Goal: Information Seeking & Learning: Learn about a topic

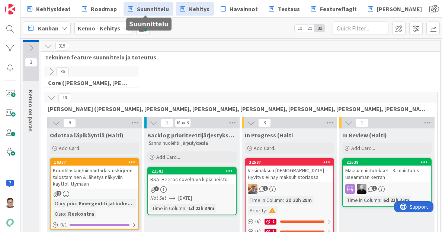
click at [146, 9] on span "Suunnittelu" at bounding box center [153, 8] width 32 height 9
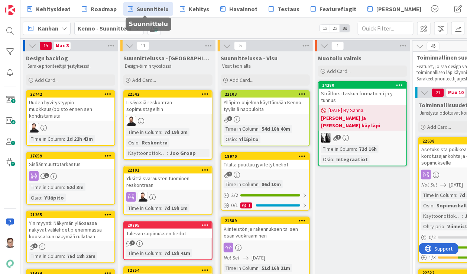
drag, startPoint x: 254, startPoint y: 3, endPoint x: 298, endPoint y: 73, distance: 83.5
click at [298, 73] on div "Suunnittelussa - Visu Visut teon alla Add Card..." at bounding box center [265, 69] width 95 height 36
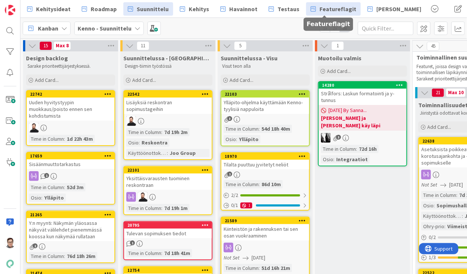
click at [329, 9] on span "Featureflagit" at bounding box center [338, 8] width 37 height 9
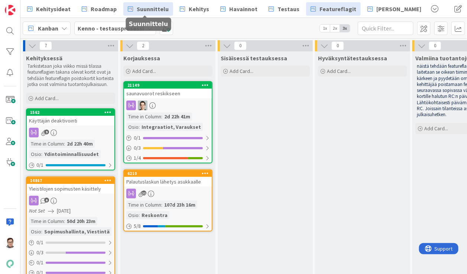
click at [132, 11] on link "Suunnittelu" at bounding box center [148, 8] width 50 height 13
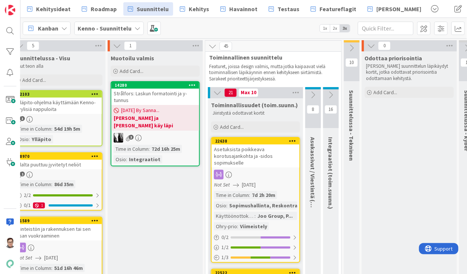
scroll to position [0, 208]
click at [257, 156] on div "Asetuksista poikkeava korotusajankohta ja -sidos sopimukselle" at bounding box center [255, 155] width 88 height 23
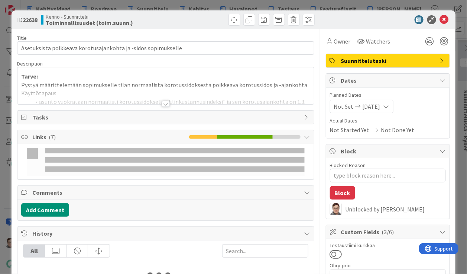
type textarea "x"
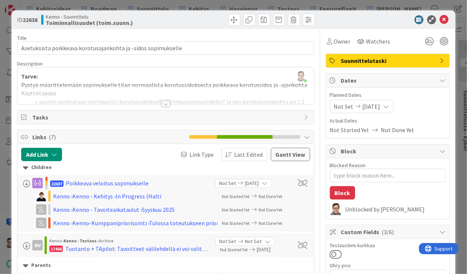
click at [162, 101] on div at bounding box center [166, 104] width 8 height 6
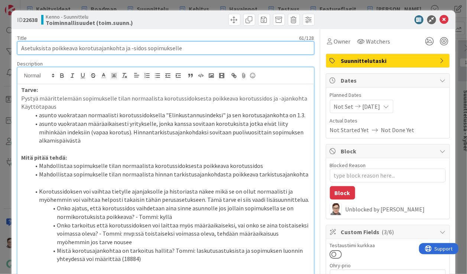
click at [93, 51] on input "Asetuksista poikkeava korotusajankohta ja -sidos sopimukselle" at bounding box center [165, 47] width 297 height 13
type input "Asetuksista poikkeava sajankohta ja -sidos sopimukselle"
type textarea "x"
type input "Asetuksista poikkeava tsajankohta ja -sidos sopimukselle"
type textarea "x"
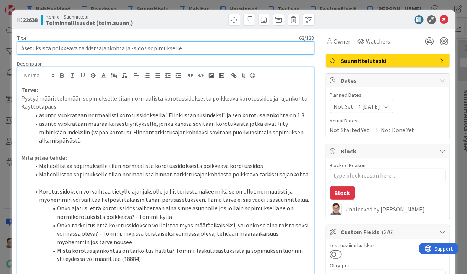
type input "Asetuksista poikkeava tarkistusajankohta ja -sidos sopimukselle"
type textarea "x"
type input "Asetuksista poikkeava tarkistusajankohta ja -sidos sopimukselle"
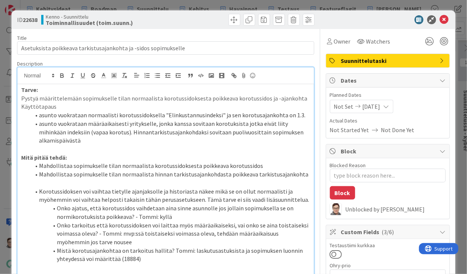
click at [123, 123] on li "asunto vuokrataan määräaikaisesti yritykselle, jonka kanssa sovitaan korotuksis…" at bounding box center [170, 131] width 280 height 25
click at [175, 99] on p "Pystyä määrittelemään sopimukselle tilan normaalista korotussidoksesta poikkeav…" at bounding box center [165, 98] width 289 height 9
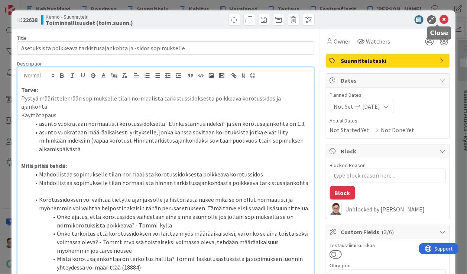
click at [440, 19] on icon at bounding box center [444, 19] width 9 height 9
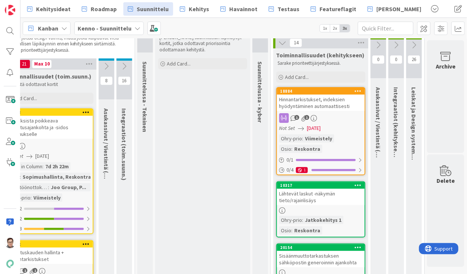
scroll to position [0, 421]
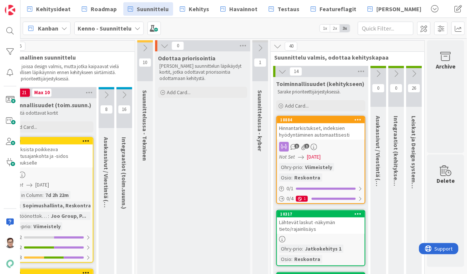
click at [329, 130] on div "Hinnantarkistukset, indeksien hyödyntäminen automaattisesti" at bounding box center [321, 131] width 88 height 16
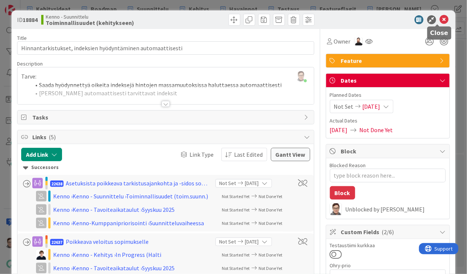
click at [440, 20] on icon at bounding box center [444, 19] width 9 height 9
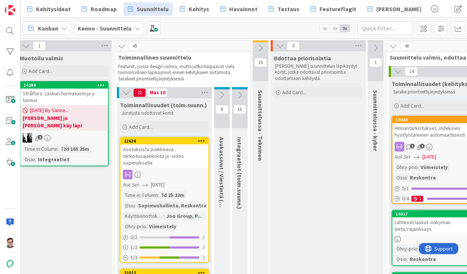
scroll to position [0, 299]
click at [168, 161] on div "Asetuksista poikkeava tarkistusajankohta ja -sidos sopimukselle" at bounding box center [165, 155] width 88 height 23
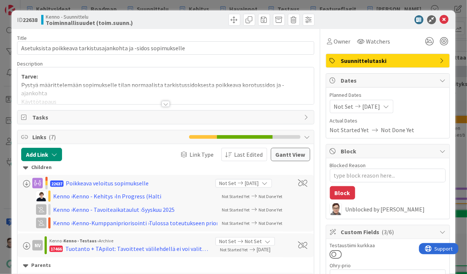
type textarea "x"
click at [163, 103] on div at bounding box center [166, 104] width 8 height 6
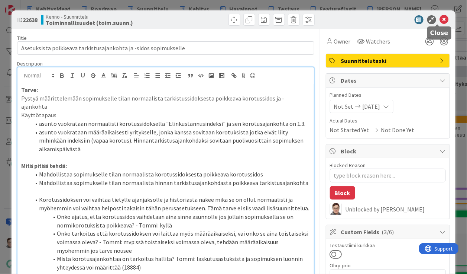
click at [440, 19] on icon at bounding box center [444, 19] width 9 height 9
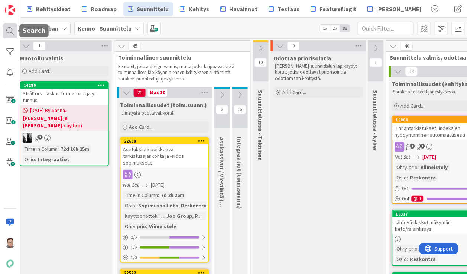
click at [12, 30] on div at bounding box center [10, 30] width 15 height 15
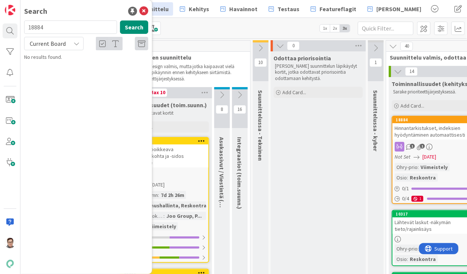
type input "18884"
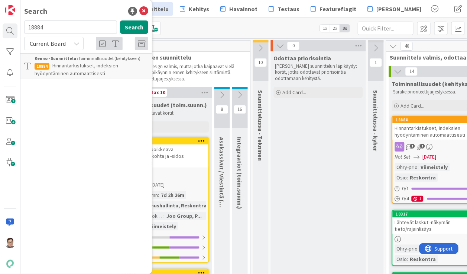
click at [91, 64] on span "Hinnantarkistukset, indeksien hyödyntäminen automaattisesti" at bounding box center [77, 69] width 84 height 14
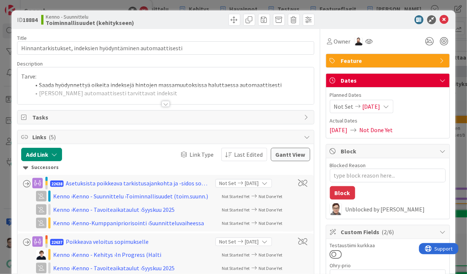
click at [162, 104] on div at bounding box center [166, 104] width 8 height 6
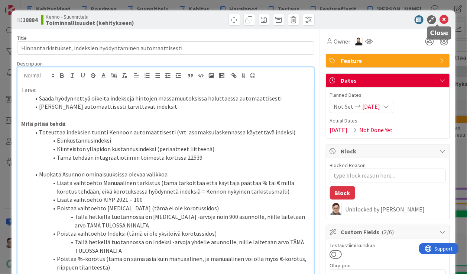
click at [440, 21] on icon at bounding box center [444, 19] width 9 height 9
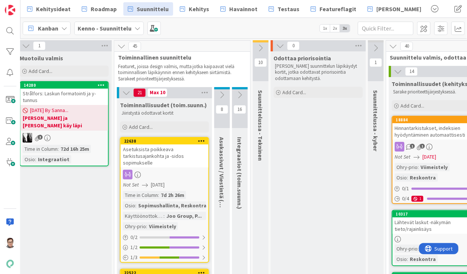
click at [173, 157] on div "Asetuksista poikkeava tarkistusajankohta ja -sidos sopimukselle" at bounding box center [165, 155] width 88 height 23
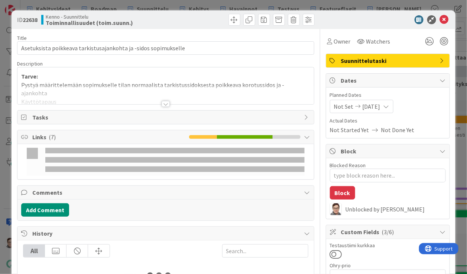
type textarea "x"
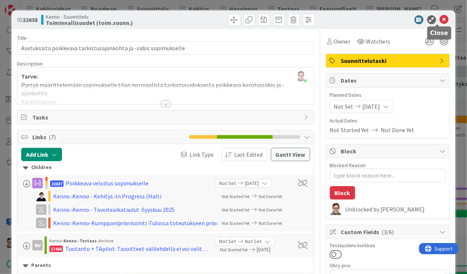
click at [440, 23] on icon at bounding box center [444, 19] width 9 height 9
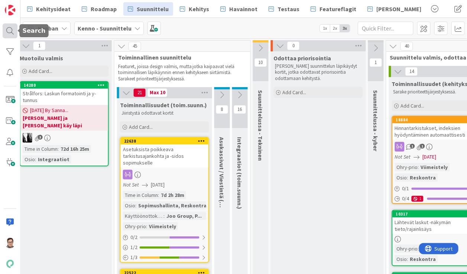
click at [12, 34] on div at bounding box center [10, 30] width 15 height 15
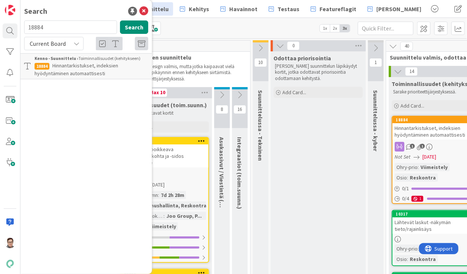
click at [52, 28] on input "18884" at bounding box center [70, 26] width 93 height 13
type input "21541"
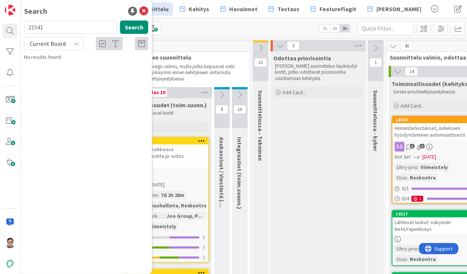
click at [54, 44] on span "Current Board" at bounding box center [48, 43] width 36 height 7
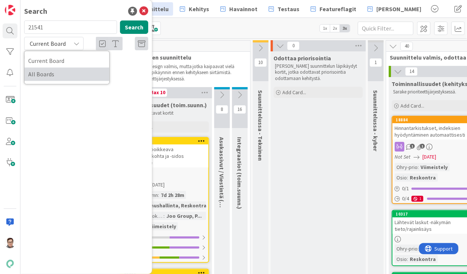
click at [57, 75] on span "All Boards" at bounding box center [66, 74] width 77 height 11
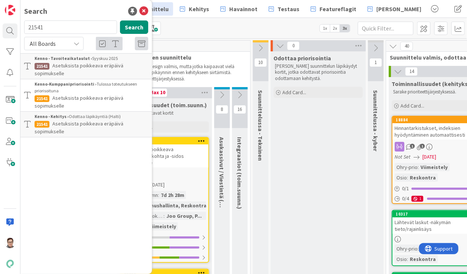
click at [72, 124] on span "Asetuksista poikkeava eräpäivä sopimukselle" at bounding box center [79, 127] width 89 height 14
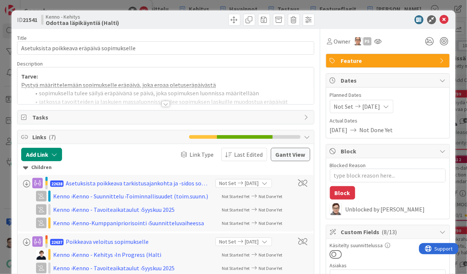
click at [163, 107] on div at bounding box center [166, 104] width 8 height 6
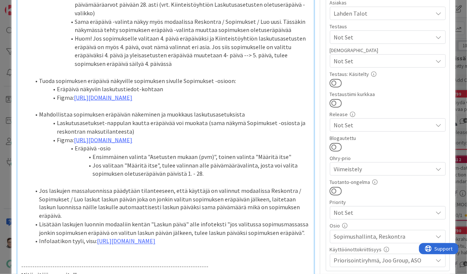
scroll to position [262, 0]
click at [132, 144] on link "https://www.figma.com/proto/s06ePFuGvSFkRRSBp8p43G/Reskontra?page-id=0%3A1&node…" at bounding box center [103, 139] width 58 height 7
click at [164, 203] on link "https://www.figma.com/proto/s06ePFuGvSFkRRSBp8p43G/Reskontra?content-scaling=fi…" at bounding box center [153, 205] width 51 height 10
drag, startPoint x: 264, startPoint y: 192, endPoint x: 55, endPoint y: 175, distance: 210.0
click at [55, 145] on li "Figma: https://www.figma.com/proto/s06ePFuGvSFkRRSBp8p43G/Reskontra?page-id=0%3…" at bounding box center [170, 140] width 280 height 9
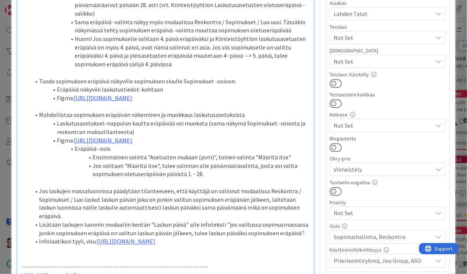
copy li "Figma: https://www.figma.com/proto/s06ePFuGvSFkRRSBp8p43G/Reskontra?page-id=0%3…"
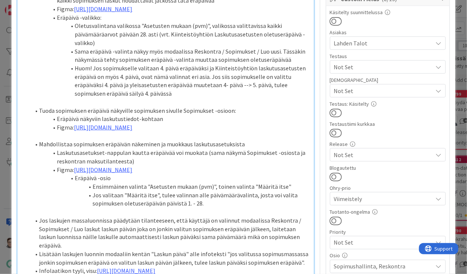
scroll to position [233, 0]
click at [176, 97] on li "Huom! Jos sopimukselle valitaan 4. päivä eräpäiväksi ja Kiinteistöyhtiön laskut…" at bounding box center [170, 81] width 280 height 34
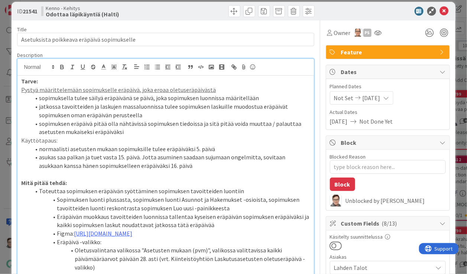
scroll to position [0, 0]
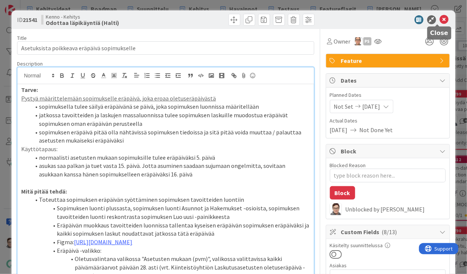
click at [440, 21] on icon at bounding box center [444, 19] width 9 height 9
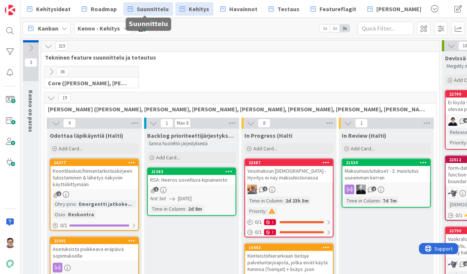
click at [142, 9] on span "Suunnittelu" at bounding box center [153, 8] width 32 height 9
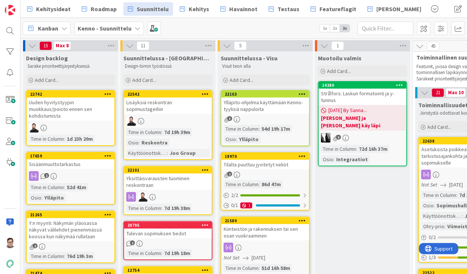
click at [441, 199] on div "Time in Column : 7d 2h 31m Osio : Sopimushallinta, Reskontra Käyttöönottokriitt…" at bounding box center [463, 210] width 83 height 39
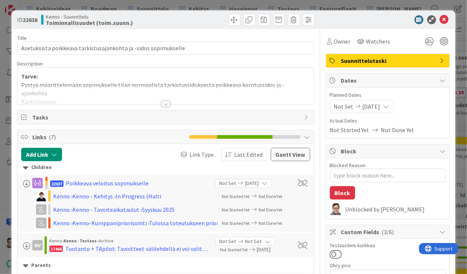
type textarea "x"
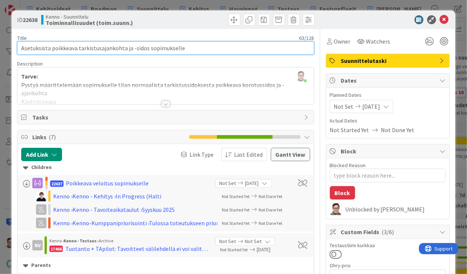
click at [147, 47] on input "Asetuksista poikkeava tarkistusajankohta ja -sidos sopimukselle" at bounding box center [165, 47] width 297 height 13
type input "Asetuksista poikkeava tarkistusajankohtasopimukselle"
type textarea "x"
type input "Asetuksista poikkeava tarkistusajankohta sopimukselle"
type textarea "x"
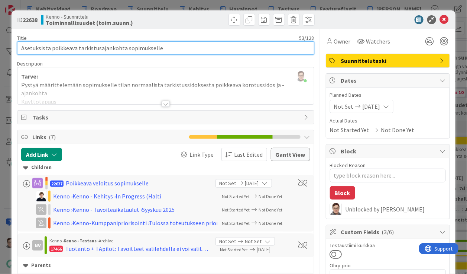
type input "Asetuksista poikkeava tarkistusajankohta sopimukselle"
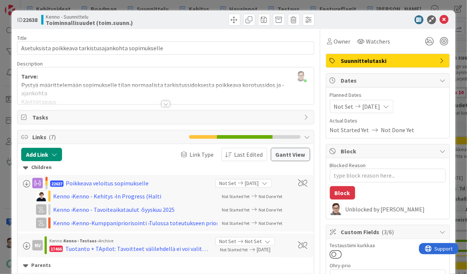
click at [162, 103] on div at bounding box center [166, 104] width 8 height 6
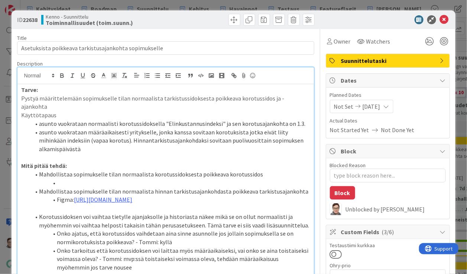
click at [205, 99] on p "Pystyä määrittelemään sopimukselle tilan normaalista tarkistussidoksesta poikke…" at bounding box center [165, 102] width 289 height 17
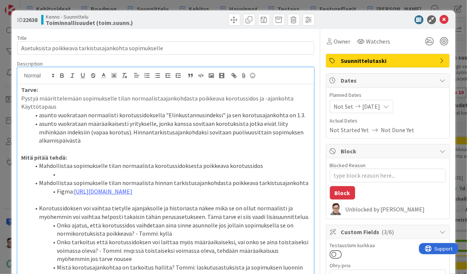
click at [154, 99] on p "Pystyä määrittelemään sopimukselle tilan normaalistaajankohdasta poikkeava koro…" at bounding box center [165, 98] width 289 height 9
click at [257, 99] on p "Pystyä määrittelemään sopimukselle tilan normaalista ajankohdasta poikkeava kor…" at bounding box center [165, 98] width 289 height 9
drag, startPoint x: 299, startPoint y: 114, endPoint x: 287, endPoint y: 113, distance: 12.4
click at [287, 113] on li "asunto vuokrataan normaalisti korotussidoksella "Elinkustannusindeksi" ja sen k…" at bounding box center [170, 115] width 280 height 9
click at [227, 109] on p "Käyttötapaus" at bounding box center [165, 106] width 289 height 9
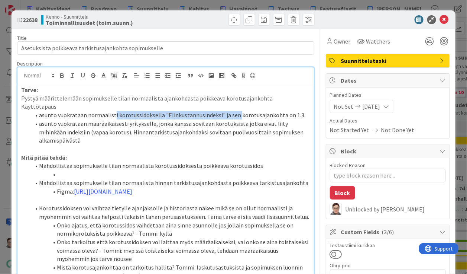
drag, startPoint x: 235, startPoint y: 116, endPoint x: 114, endPoint y: 114, distance: 121.2
click at [114, 114] on li "asunto vuokrataan normaalisti korotussidoksella "Elinkustannusindeksi" ja sen k…" at bounding box center [170, 115] width 280 height 9
click at [279, 118] on li "asunto vuokrataan normaalisti korotusajankohdalla 1.1. ja nyt halutaan käyttää …" at bounding box center [170, 115] width 280 height 9
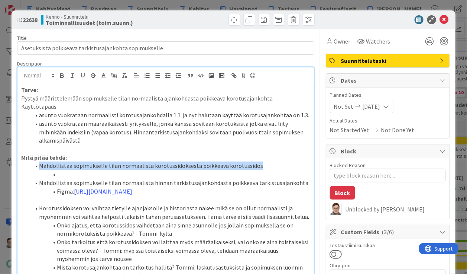
drag, startPoint x: 72, startPoint y: 175, endPoint x: 33, endPoint y: 166, distance: 40.0
click at [33, 166] on ol "Mahdollistaa sopimukselle tilan normaalista korotussidoksesta poikkeava korotus…" at bounding box center [165, 178] width 289 height 34
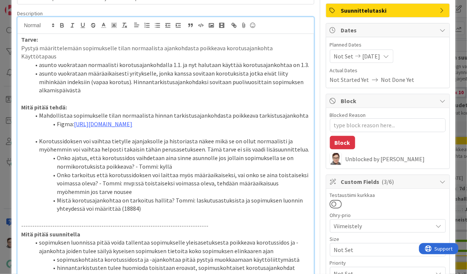
scroll to position [57, 0]
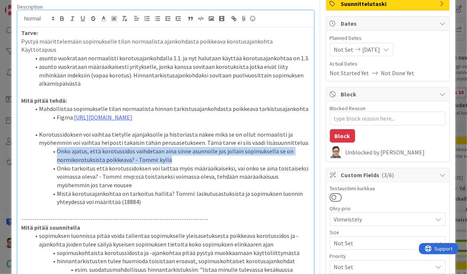
drag, startPoint x: 170, startPoint y: 175, endPoint x: 54, endPoint y: 169, distance: 116.1
click at [54, 164] on li "Onko ajatus, että korotussidos vaihdetaan aina sinne asunnolle jos jollain sopi…" at bounding box center [170, 155] width 280 height 17
click at [176, 164] on li "Onko ajatus, että korotussidos vaihdetaan aina sinne asunnolle jos jollain sopi…" at bounding box center [170, 155] width 280 height 17
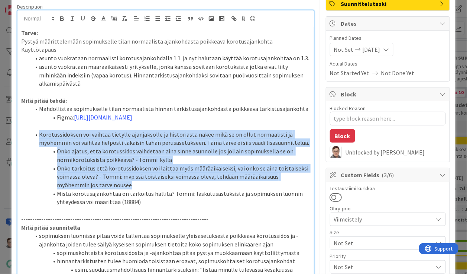
drag, startPoint x: 146, startPoint y: 200, endPoint x: 35, endPoint y: 154, distance: 119.6
click at [35, 154] on ol "Korotussidoksen voi vaihtaa tietylle ajanjaksolle ja historiasta näkee mikä se …" at bounding box center [165, 168] width 289 height 76
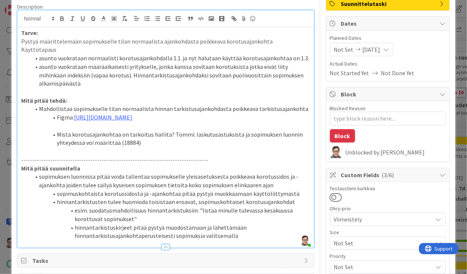
click at [39, 67] on span at bounding box center [39, 66] width 0 height 9
click at [295, 77] on li "esim. asunto vuokrataan määräaikaisesti yritykselle, jonka kanssa sovitaan koro…" at bounding box center [170, 74] width 280 height 25
click at [103, 84] on li "esim. asunto vuokrataan määräaikaisesti yritykselle, jonka kanssa sovitaan koro…" at bounding box center [170, 74] width 280 height 25
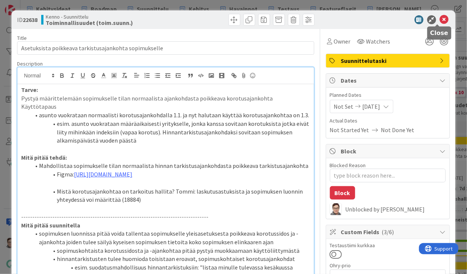
click at [440, 19] on icon at bounding box center [444, 19] width 9 height 9
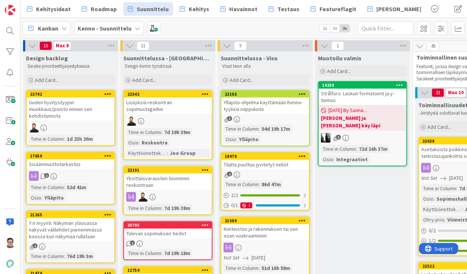
click at [441, 183] on link "22638 Asetuksista poikkeava tarkistusajankohta sopimukselle Not Set 09/30/2025 …" at bounding box center [463, 196] width 89 height 119
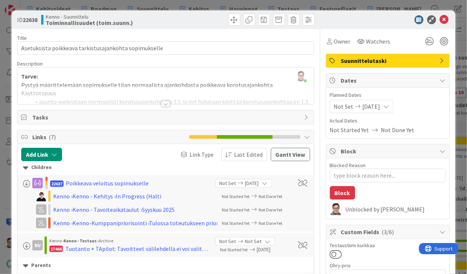
click at [162, 104] on div at bounding box center [166, 104] width 8 height 6
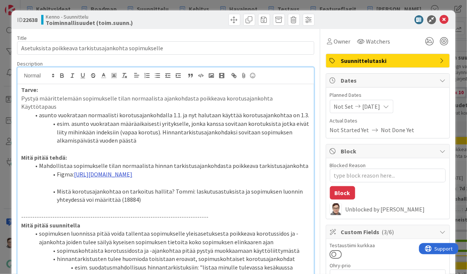
click at [132, 178] on link "https://www.figma.com/proto/s06ePFuGvSFkRRSBp8p43G/Reskontra?page-id=0%3A1&node…" at bounding box center [103, 173] width 58 height 7
click at [153, 208] on link "https://www.figma.com/proto/s06ePFuGvSFkRRSBp8p43G/Reskontra?content-scaling=fi…" at bounding box center [153, 206] width 51 height 10
click at [132, 178] on link "https://www.figma.com/proto/s06ePFuGvSFkRRSBp8p43G/Reskontra?page-id=0%3A1&node…" at bounding box center [103, 173] width 58 height 7
click at [154, 205] on link "https://www.figma.com/proto/s06ePFuGvSFkRRSBp8p43G/Reskontra?content-scaling=fi…" at bounding box center [153, 206] width 51 height 10
click at [149, 145] on p at bounding box center [165, 149] width 289 height 9
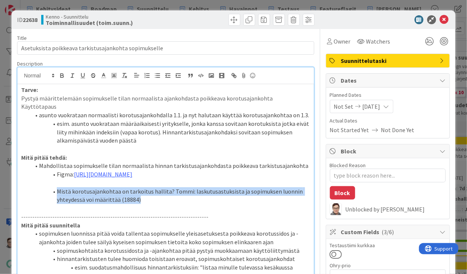
drag, startPoint x: 142, startPoint y: 218, endPoint x: 45, endPoint y: 203, distance: 97.4
click at [45, 203] on li "Mistä korotusajankohtaa on tarkoitus hallita? Tommi: laskutusastuksista ja sopi…" at bounding box center [170, 195] width 280 height 17
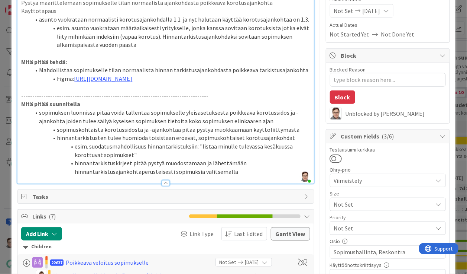
scroll to position [96, 0]
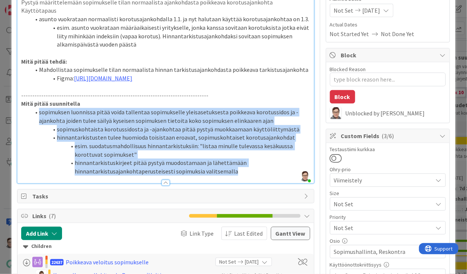
drag, startPoint x: 238, startPoint y: 187, endPoint x: 23, endPoint y: 132, distance: 222.3
click at [23, 132] on ol "sopimuksen luonnissa pitää voida tallentaa sopimukselle yleisasetuksesta poikke…" at bounding box center [165, 142] width 289 height 68
click at [145, 158] on li "esim. suodatusmahdollisuus hinnantarkistuksiin: "listaa minulle tulevassa kesäk…" at bounding box center [170, 150] width 280 height 17
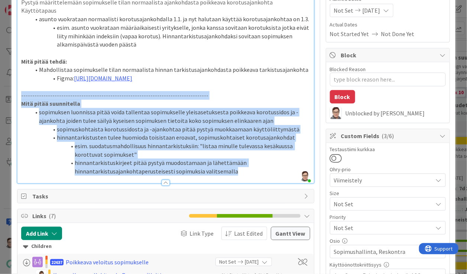
drag, startPoint x: 237, startPoint y: 188, endPoint x: 12, endPoint y: 111, distance: 238.1
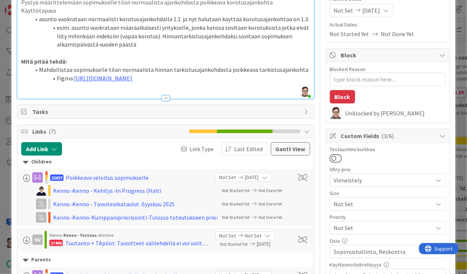
scroll to position [46, 0]
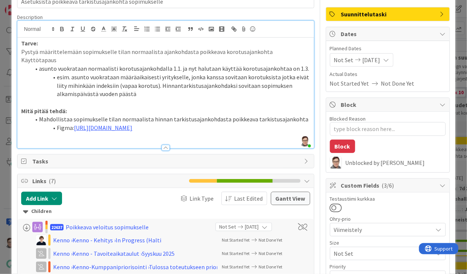
click at [272, 132] on li "Figma: https://www.figma.com/proto/s06ePFuGvSFkRRSBp8p43G/Reskontra?page-id=0%3…" at bounding box center [170, 127] width 280 height 9
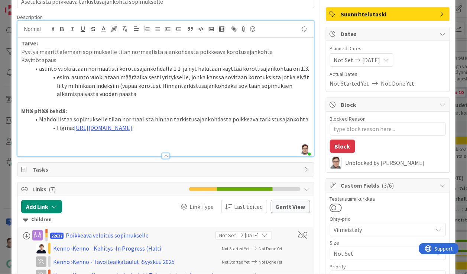
type textarea "x"
click at [20, 54] on div "Tarve: Pystyä määrittelemään sopimukselle tilan normaalista ajankohdasta poikke…" at bounding box center [165, 97] width 296 height 119
click at [283, 51] on li "Pystyä määrittelemään sopimukselle tilan normaalista ajankohdasta poikkeava kor…" at bounding box center [170, 52] width 280 height 9
click at [39, 53] on span at bounding box center [39, 52] width 0 height 9
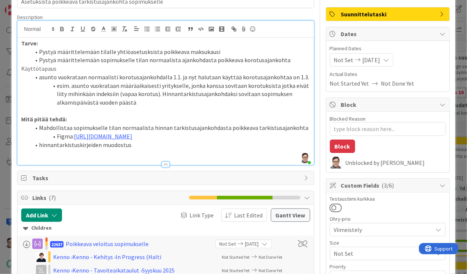
click at [140, 51] on li "Pystyä määrittelemään tilalle yhtiöasetusksista poikkeava maksukausi" at bounding box center [170, 52] width 280 height 9
click at [219, 51] on li "Pystyä määrittelemään tilalle yhtiöasetuksista poikkeava maksukausi" at bounding box center [170, 52] width 280 height 9
drag, startPoint x: 131, startPoint y: 61, endPoint x: 212, endPoint y: 61, distance: 81.0
click at [212, 61] on li "Pystyä määrittelemään sopimukselle tilan normaalista ajankohdasta poikkeava kor…" at bounding box center [170, 60] width 280 height 9
click at [207, 61] on li "Pystyä määrittelemään sopimukselle poikkeava korotusajankohta" at bounding box center [170, 60] width 280 height 9
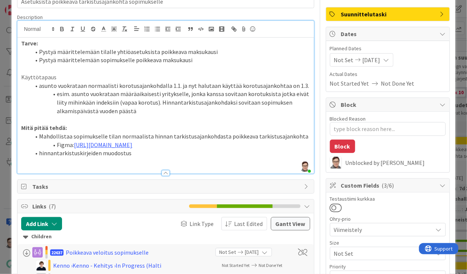
click at [129, 63] on li "Pystyä määrittelemään sopimukselle poikkeava maksukausi" at bounding box center [170, 60] width 280 height 9
click at [250, 60] on li "Pystyä määrittelemään sopimukselle tilan maksukaudesta poikkeava maksukausi" at bounding box center [170, 60] width 280 height 9
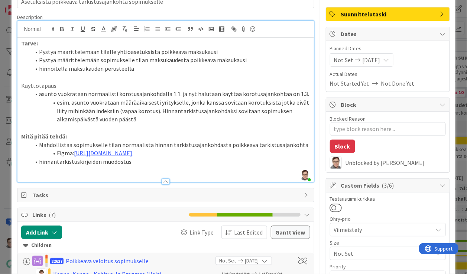
click at [68, 70] on li "hinnoitella maksukauden perusteella" at bounding box center [170, 68] width 280 height 9
click at [186, 71] on li "hinnoitella tialt voimassaolevan maksukauden perusteella" at bounding box center [170, 68] width 280 height 9
click at [73, 68] on li "hinnoitella tialt voimassaolevan maksukauden perusteella" at bounding box center [170, 68] width 280 height 9
click at [183, 66] on li "hinnoitella tilat voimassaolevan maksukauden perusteella" at bounding box center [170, 68] width 280 height 9
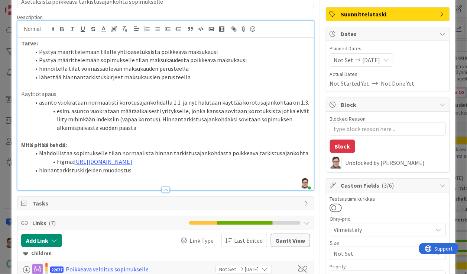
click at [68, 77] on li "lähettää hiannantarkistuskirjeet maksukausien perusteella" at bounding box center [170, 77] width 280 height 9
click at [114, 77] on li "lähettää hinnantarkistuskirjeet maksukausien perusteella" at bounding box center [170, 77] width 280 height 9
click at [184, 78] on li "lähettää hinnantarkistuskirjeet maksukausien perusteella" at bounding box center [170, 77] width 280 height 9
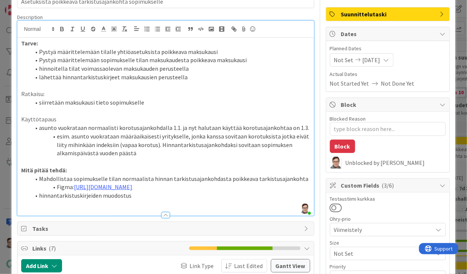
click at [96, 105] on li "siirretään maksukausi tieto sopimukselle" at bounding box center [170, 102] width 280 height 9
click at [152, 104] on li "siirretään maksukausi -tieto sopimukselle" at bounding box center [170, 102] width 280 height 9
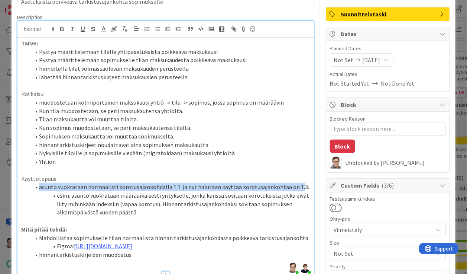
drag, startPoint x: 39, startPoint y: 178, endPoint x: 298, endPoint y: 189, distance: 258.6
click at [298, 189] on li "asunto vuokrataan normaalisti korotusajankohdalla 1.1. ja nyt halutaan käyttää …" at bounding box center [170, 187] width 280 height 9
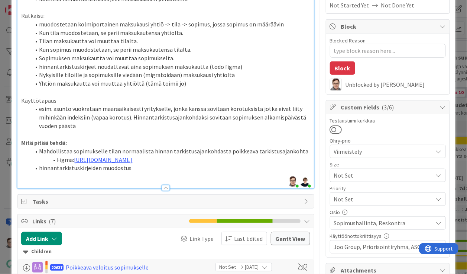
scroll to position [129, 0]
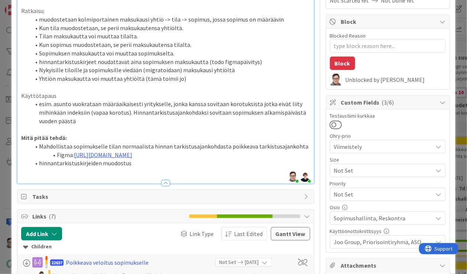
click at [133, 167] on li "hinnantarkistuskirjeiden muodostus" at bounding box center [170, 163] width 280 height 9
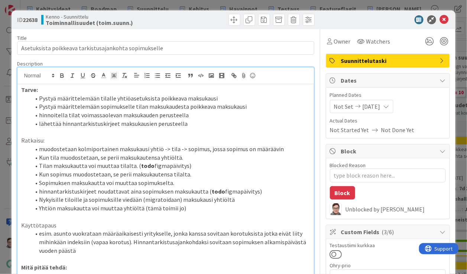
click at [190, 121] on li "lähettää hinnantarkistuskirjeet maksukausien perusteella" at bounding box center [170, 123] width 280 height 9
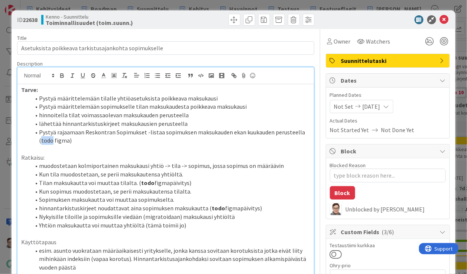
drag, startPoint x: 51, startPoint y: 142, endPoint x: 41, endPoint y: 142, distance: 10.0
click at [41, 142] on li "Pystyä rajaamaan Reskontran Sopimukset -listaa sopimuksen maksukauden ekan kuuk…" at bounding box center [170, 136] width 280 height 17
click at [75, 143] on li "Pystyä rajaamaan Reskontran Sopimukset -listaa sopimuksen maksukauden ekan kuuk…" at bounding box center [170, 136] width 280 height 17
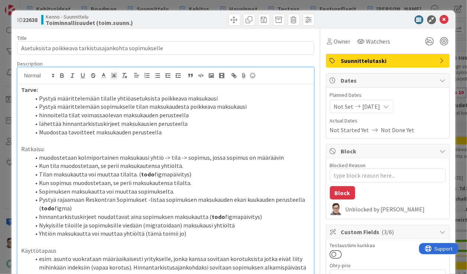
click at [159, 132] on li "Muodostaa tavoitteet maksukauden perusteella" at bounding box center [170, 132] width 280 height 9
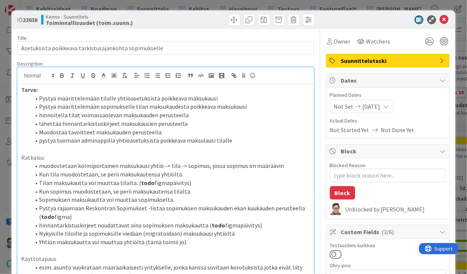
click at [198, 142] on li "pystyä tuomaan adminappilla yhtiöasetuksista poikkeava maksulausi tilalle" at bounding box center [170, 140] width 280 height 9
click at [235, 140] on li "pystyä tuomaan adminappilla yhtiöasetuksista poikkeava maksukausi tilalle" at bounding box center [170, 140] width 280 height 9
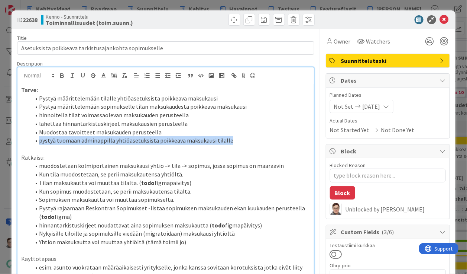
drag, startPoint x: 230, startPoint y: 138, endPoint x: 34, endPoint y: 142, distance: 195.6
click at [34, 142] on li "pystyä tuomaan adminappilla yhtiöasetuksista poikkeava maksukausi tilalle" at bounding box center [170, 140] width 280 height 9
copy li "pystyä tuomaan adminappilla yhtiöasetuksista poikkeava maksukausi tilalle"
click at [236, 138] on li "pystyä tuomaan adminappilla yhtiöasetuksista poikkeava maksukausi tilalle" at bounding box center [170, 140] width 280 height 9
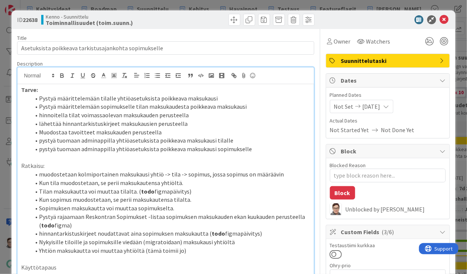
click at [154, 152] on li "pystyä tuomaan adminappilla yhtiöasetuksista poikkeava maksukausi sopimukselle" at bounding box center [170, 149] width 280 height 9
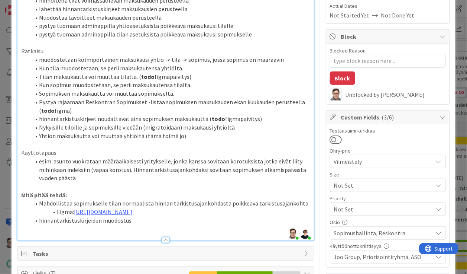
scroll to position [119, 0]
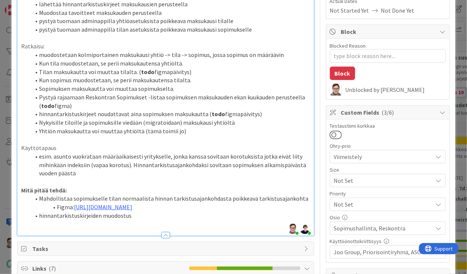
click at [55, 155] on li "esim. asunto vuokrataan määräaikaisesti yritykselle, jonka kanssa sovitaan koro…" at bounding box center [170, 164] width 280 height 25
click at [149, 174] on li "sopimuksen poikkeava maksukausi: asunto vuokrataan määräaikaisesti yritykselle,…" at bounding box center [170, 164] width 280 height 25
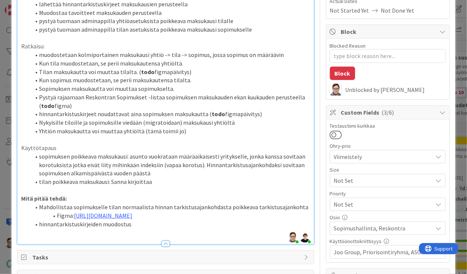
click at [138, 228] on li "hinnantarkistuskirjeiden muodostus" at bounding box center [170, 224] width 280 height 9
click at [39, 207] on span at bounding box center [39, 207] width 0 height 9
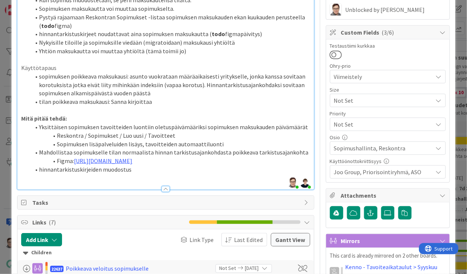
scroll to position [200, 0]
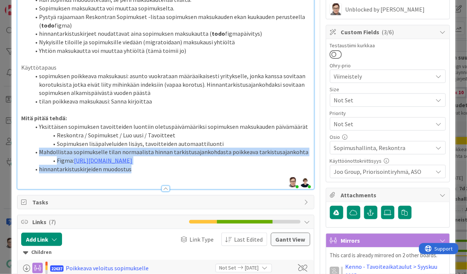
drag, startPoint x: 38, startPoint y: 152, endPoint x: 275, endPoint y: 181, distance: 238.6
click at [275, 173] on ol "Yksittäisen sopimuksen tavoitteiden luontiin oletuspäivämääriksi sopimuksen mak…" at bounding box center [165, 147] width 289 height 51
click at [171, 173] on li "hinnantarkistuskirjeiden muodostus" at bounding box center [170, 169] width 280 height 9
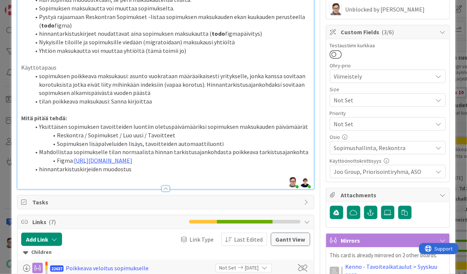
drag, startPoint x: 257, startPoint y: 174, endPoint x: 39, endPoint y: 152, distance: 219.0
click at [39, 152] on ol "Yksittäisen sopimuksen tavoitteiden luontiin oletuspäivämääriksi sopimuksen mak…" at bounding box center [165, 147] width 289 height 51
copy ol "Mahdollistaa sopimukselle tilan normaalista hinnan tarkistusajankohdasta poikke…"
click at [40, 128] on li "Yksittäisen sopimuksen tavoitteiden luontiin oletuspäivämääriksi sopimuksen mak…" at bounding box center [170, 126] width 280 height 9
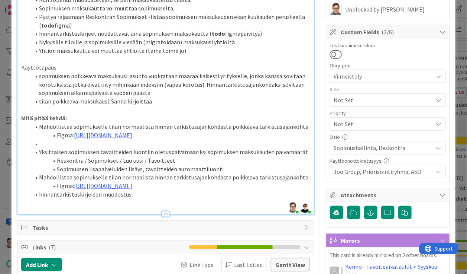
click at [40, 129] on li "Mahdollistaa sopimukselle tilan normaalista hinnan tarkistusajankohdasta poikke…" at bounding box center [170, 126] width 280 height 9
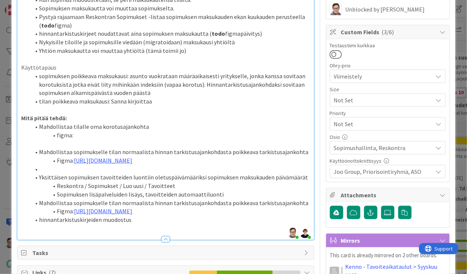
click at [49, 173] on li at bounding box center [170, 169] width 280 height 9
click at [226, 199] on li "Sopimuksen lisäpalveluiden lisäys, tavoitteiden automaattiluonti" at bounding box center [170, 194] width 280 height 9
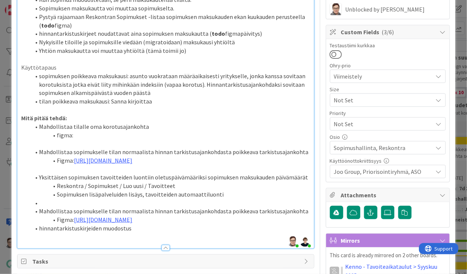
drag, startPoint x: 262, startPoint y: 252, endPoint x: 21, endPoint y: 228, distance: 242.1
click at [21, 228] on ol "Yksittäisen sopimuksen tavoitteiden luontiin oletuspäivämääriksi sopimuksen mak…" at bounding box center [165, 202] width 289 height 59
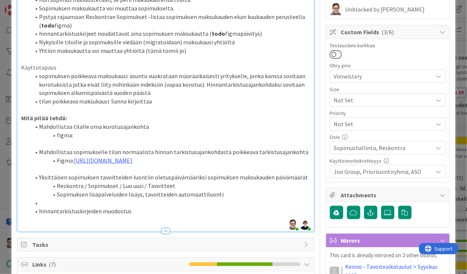
click at [45, 207] on li at bounding box center [170, 203] width 280 height 9
type textarea "x"
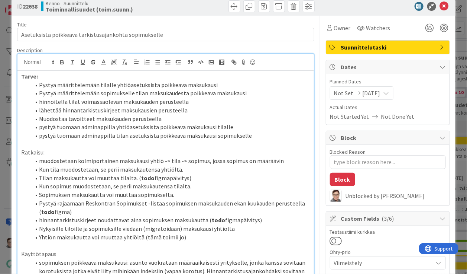
scroll to position [12, 0]
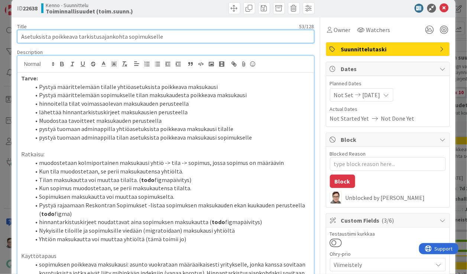
click at [122, 34] on input "Asetuksista poikkeava tarkistusajankohta sopimukselle" at bounding box center [165, 36] width 297 height 13
type input "Asetuksista poikkeava sopimukselle"
type textarea "x"
type input "Asetuksista poikkeava maksukausi sopimukselle"
type textarea "x"
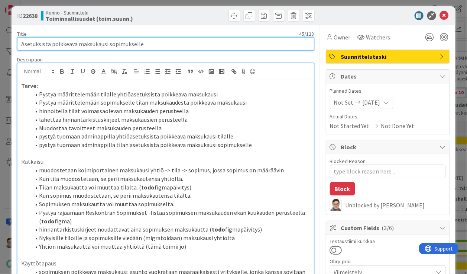
scroll to position [0, 0]
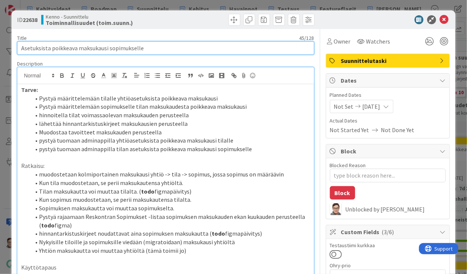
drag, startPoint x: 146, startPoint y: 47, endPoint x: 9, endPoint y: 54, distance: 137.0
click at [9, 54] on div "ID 22638 Kenno - Suunnittelu Toiminnallisuudet (toim.suunn.) Title 45 / 128 Ase…" at bounding box center [233, 137] width 467 height 274
type input "KOlmiportainen"
type textarea "x"
type input "KOlmiportainen m"
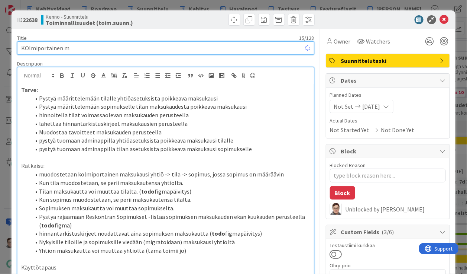
type textarea "x"
type input "KOlmiportainen maksu"
type textarea "x"
type input "KOlmiportainen maksukausi"
type textarea "x"
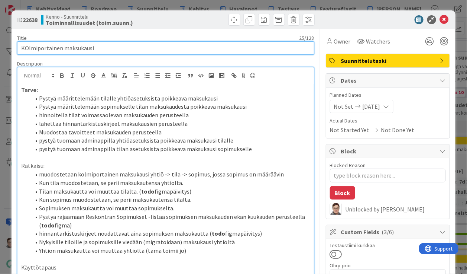
click at [27, 47] on input "KOlmiportainen maksukausi" at bounding box center [165, 47] width 297 height 13
type input "Klmiportainen maksukausi"
type textarea "x"
type input "Kolmiportainen maksukausi"
type textarea "x"
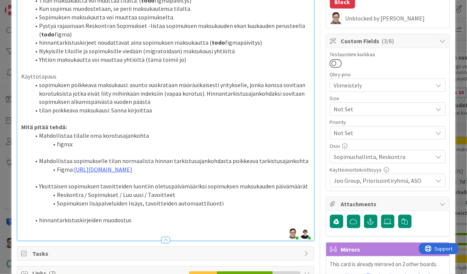
scroll to position [191, 0]
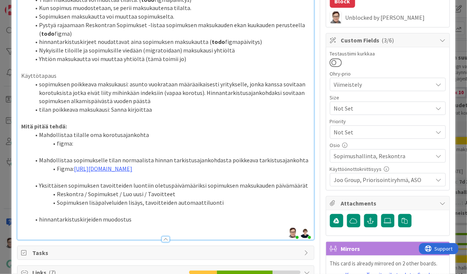
type input "Kolmiportainen maksukausi"
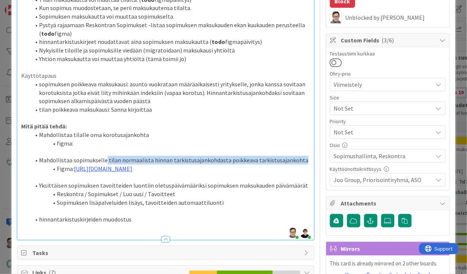
drag, startPoint x: 298, startPoint y: 160, endPoint x: 105, endPoint y: 160, distance: 193.3
click at [105, 160] on li "Mahdollistaa sopimukselle tilan normaalista hinnan tarkistusajankohdasta poikke…" at bounding box center [170, 160] width 280 height 9
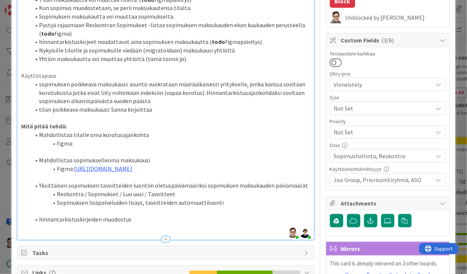
click at [101, 163] on li "Mahdollistaa sopimukselleoma maksukausi" at bounding box center [170, 160] width 280 height 9
click at [147, 131] on li "Mahdollistaa tilalle oma korotusajankohta" at bounding box center [170, 134] width 280 height 9
click at [135, 223] on li "hinnantarkistuskirjeiden muodostus" at bounding box center [170, 219] width 280 height 9
click at [38, 223] on li "hinnantarkistuskirjeiden muodostus" at bounding box center [170, 219] width 280 height 9
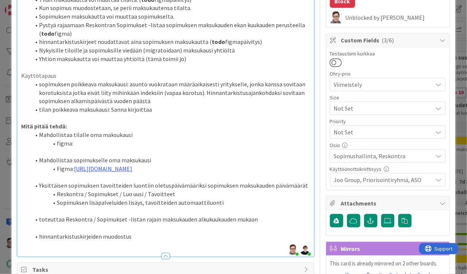
click at [132, 232] on li "hinnantarkistuskirjeiden muodostus" at bounding box center [170, 236] width 280 height 9
click at [39, 232] on li "hinnantarkistuskirjeiden muodostuksne muutokset" at bounding box center [170, 236] width 280 height 9
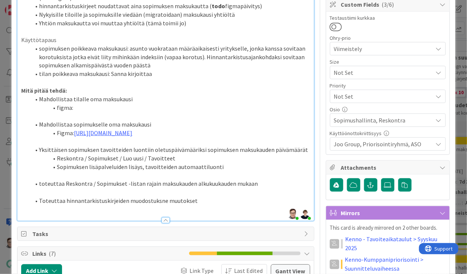
scroll to position [231, 0]
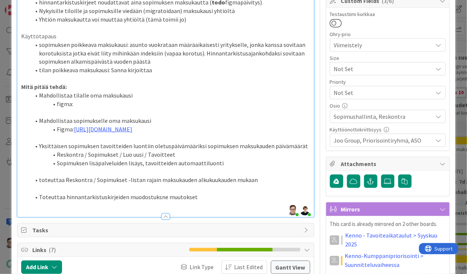
click at [161, 201] on li "Toteuttaa hinnantarkistuskirjeiden muodostuksne muutokset" at bounding box center [170, 197] width 280 height 9
click at [203, 201] on li "Toteuttaa hinnantarkistuskirjeiden muodostuksen muutokset" at bounding box center [170, 197] width 280 height 9
click at [40, 184] on li "toteuttaa Reskontra / Sopimukset -listan rajain maksukauden alkukuukauden mukaan" at bounding box center [170, 179] width 280 height 9
click at [200, 201] on li "Toteuttaa hinnantarkistuskirjeiden muodostuksen muutokset" at bounding box center [170, 197] width 280 height 9
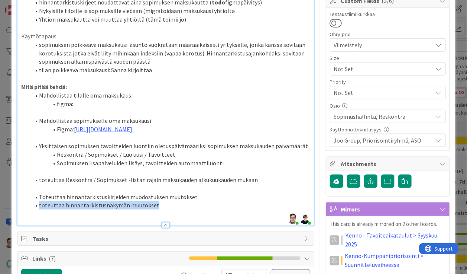
drag, startPoint x: 158, startPoint y: 220, endPoint x: 30, endPoint y: 223, distance: 127.9
click at [30, 209] on li "toteuttaa hinnantarkistusnäkymän muutokset" at bounding box center [170, 205] width 280 height 9
click at [52, 193] on p at bounding box center [165, 188] width 289 height 9
click at [19, 206] on div "Tarve: Pystyä määrittelemään tilalle yhtiöasetuksista poikkeava maksukausi Pyst…" at bounding box center [165, 39] width 296 height 372
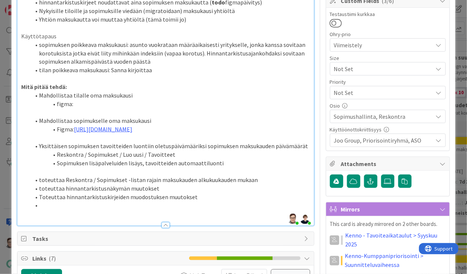
click at [257, 184] on li "toteuttaa Reskontra / Sopimukset -listan rajain maksukauden alkukuukauden mukaan" at bounding box center [170, 179] width 280 height 9
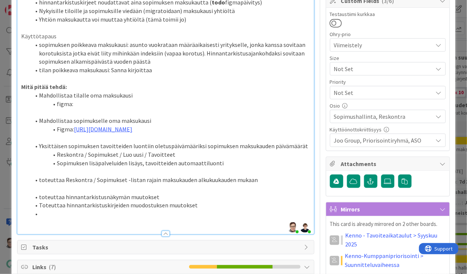
click at [167, 201] on li "toteuttaa hinnantarkistusnäkymän muutokset" at bounding box center [170, 197] width 280 height 9
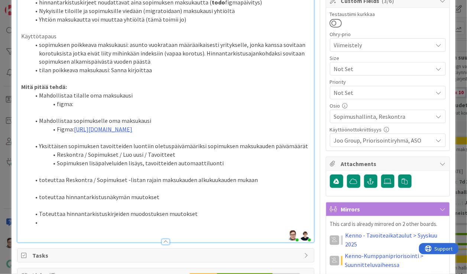
click at [58, 226] on li at bounding box center [170, 222] width 280 height 9
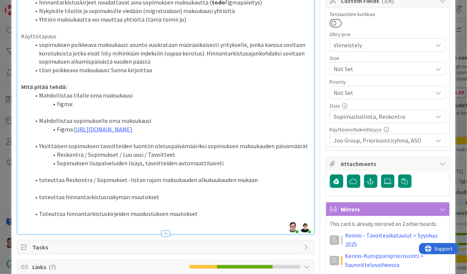
click at [123, 201] on li "toteuttaa hinnantarkistusnäkymän muutokset" at bounding box center [170, 197] width 280 height 9
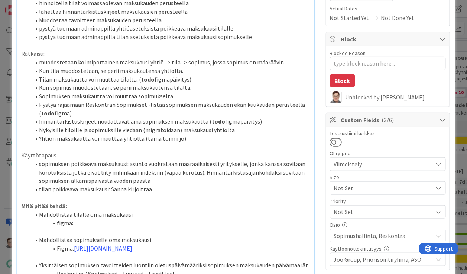
scroll to position [114, 0]
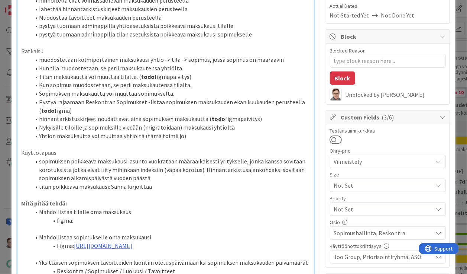
click at [163, 188] on li "tilan poikkeava maksukausi: Sanna kirjoittaa" at bounding box center [170, 186] width 280 height 9
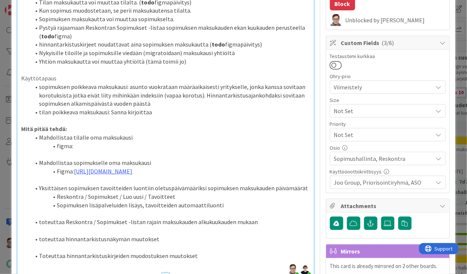
scroll to position [186, 0]
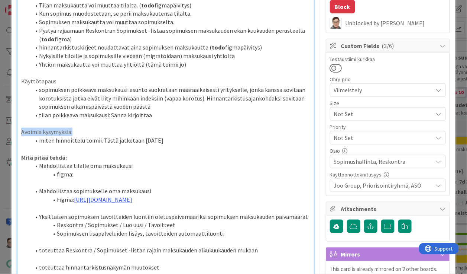
drag, startPoint x: 77, startPoint y: 132, endPoint x: 7, endPoint y: 134, distance: 69.2
click at [7, 134] on div "ID 22638 Kenno - Suunnittelu Toiminnallisuudet (toim.suunn.) Title 25 / 128 Kol…" at bounding box center [233, 137] width 467 height 274
type textarea "x"
click at [167, 140] on li "miten hinnoittelu toimii. Tästä jatketaan 28.8.2025" at bounding box center [170, 140] width 280 height 9
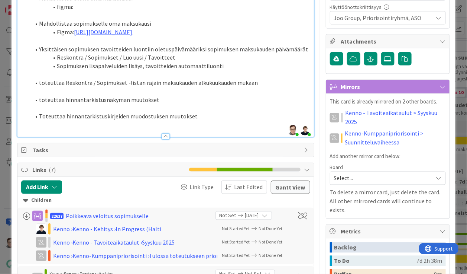
scroll to position [354, 0]
click at [162, 139] on div at bounding box center [166, 136] width 8 height 6
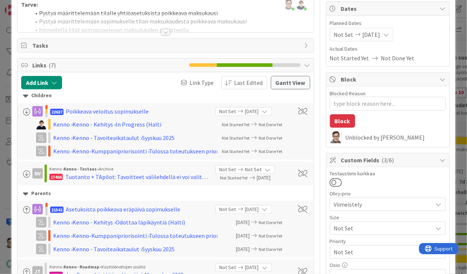
scroll to position [0, 0]
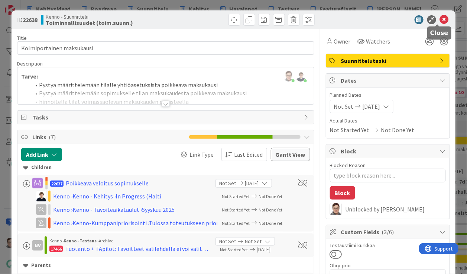
click at [441, 19] on icon at bounding box center [444, 19] width 9 height 9
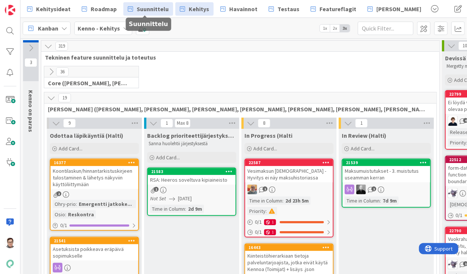
click at [149, 4] on span "Suunnittelu" at bounding box center [153, 8] width 32 height 9
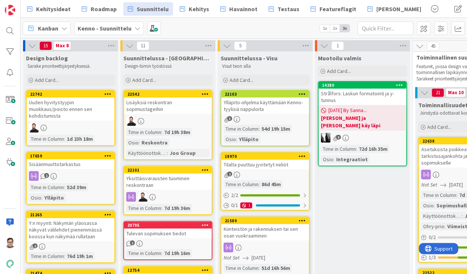
click at [445, 154] on div "Asetuksista poikkeava tarkistusajankohta ja -sidos sopimukselle" at bounding box center [463, 155] width 88 height 23
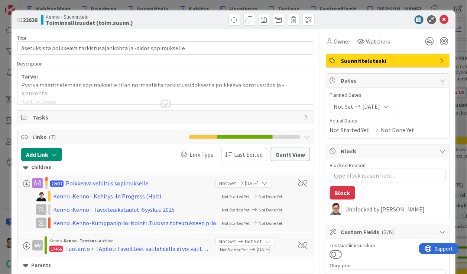
click at [163, 105] on div at bounding box center [166, 104] width 8 height 6
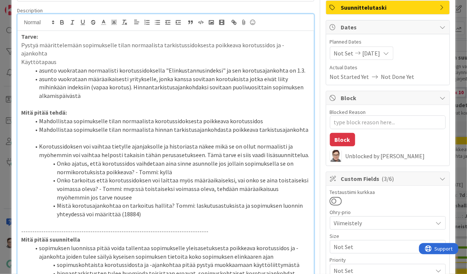
scroll to position [53, 0]
click at [298, 126] on li "Mahdollistaa sopimukselle tilan normaalista hinnan tarkistusajankohdasta poikke…" at bounding box center [170, 130] width 280 height 9
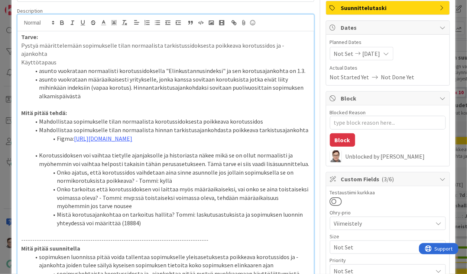
click at [271, 117] on li "Mahdollistaa sopimukselle tilan normaalista korotussidoksesta poikkeava korotus…" at bounding box center [170, 121] width 280 height 9
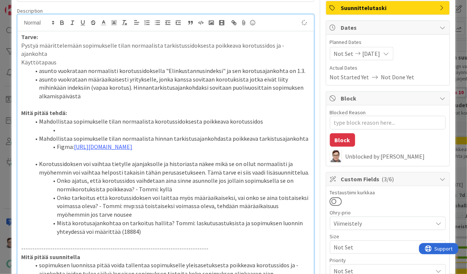
type textarea "x"
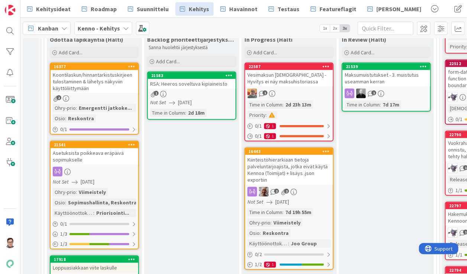
scroll to position [97, 0]
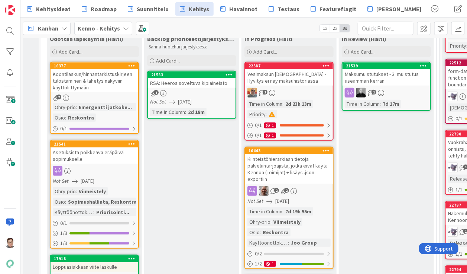
click at [101, 162] on div "Asetuksista poikkeava eräpäivä sopimukselle" at bounding box center [95, 155] width 88 height 16
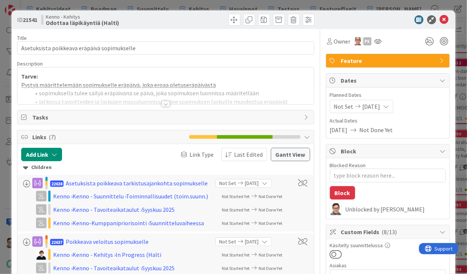
click at [161, 99] on div at bounding box center [165, 94] width 296 height 19
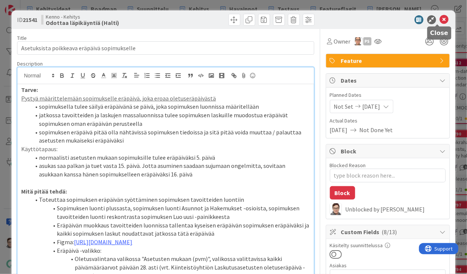
click at [440, 20] on icon at bounding box center [444, 19] width 9 height 9
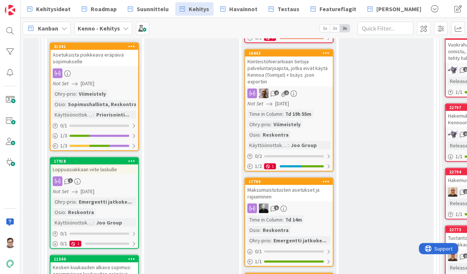
scroll to position [194, 0]
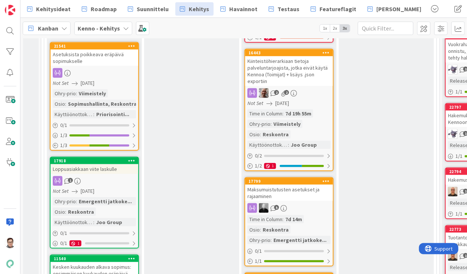
click at [110, 57] on div "Asetuksista poikkeava eräpäivä sopimukselle" at bounding box center [95, 57] width 88 height 16
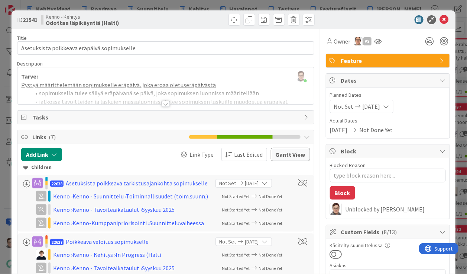
type textarea "x"
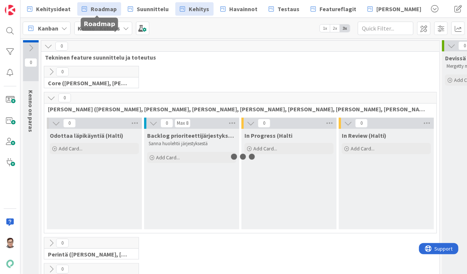
click at [100, 8] on span "Roadmap" at bounding box center [104, 8] width 26 height 9
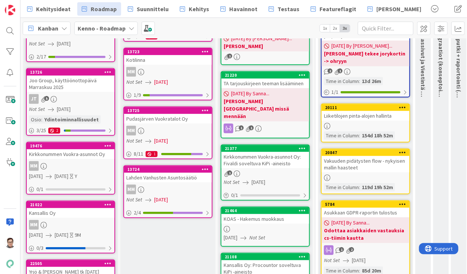
scroll to position [99, 0]
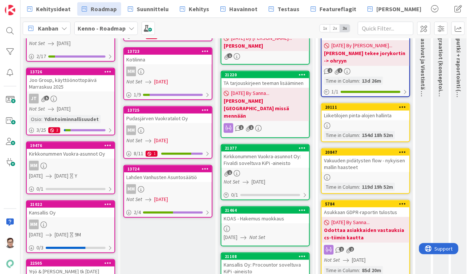
click at [81, 90] on div "Joo Group, käyttöönottopäivä Marraskuu 2025" at bounding box center [71, 83] width 88 height 16
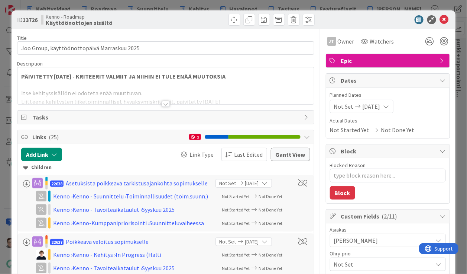
type textarea "x"
click at [162, 104] on div at bounding box center [166, 104] width 8 height 6
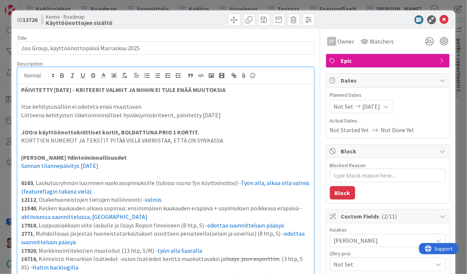
click at [438, 11] on div "ID 13726 Kenno - Roadmap Käyttöönottojen sisältö" at bounding box center [234, 19] width 444 height 19
click at [440, 19] on icon at bounding box center [444, 19] width 9 height 9
